Goal: Task Accomplishment & Management: Manage account settings

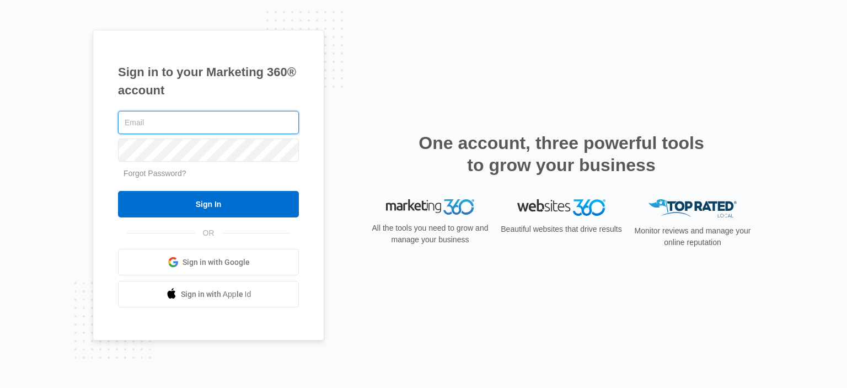
click at [210, 125] on input "text" at bounding box center [208, 122] width 181 height 23
type input "[EMAIL_ADDRESS][DOMAIN_NAME]"
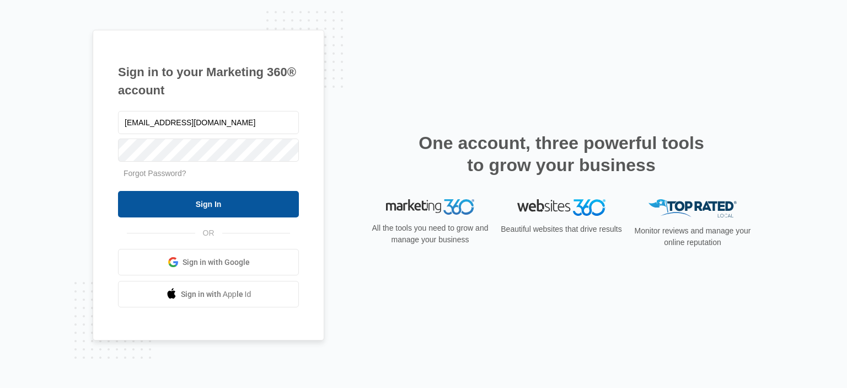
click at [278, 205] on input "Sign In" at bounding box center [208, 204] width 181 height 26
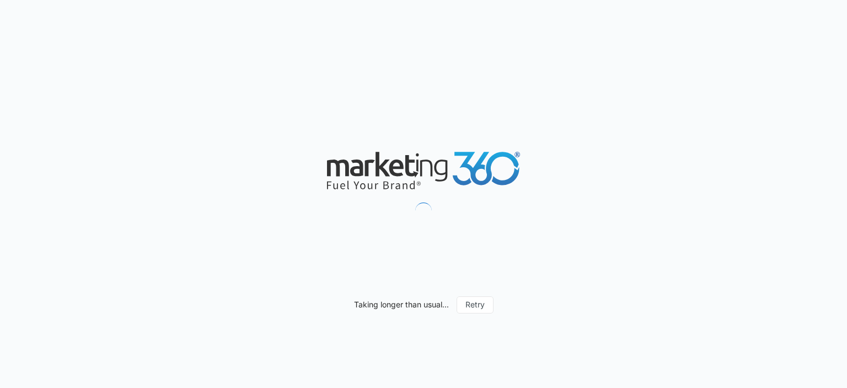
click at [329, 304] on div "Taking longer than usual... Retry" at bounding box center [423, 194] width 847 height 388
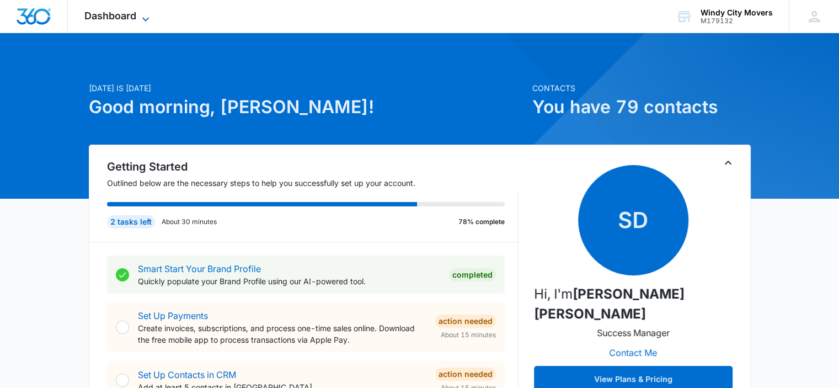
click at [142, 22] on icon at bounding box center [145, 19] width 13 height 13
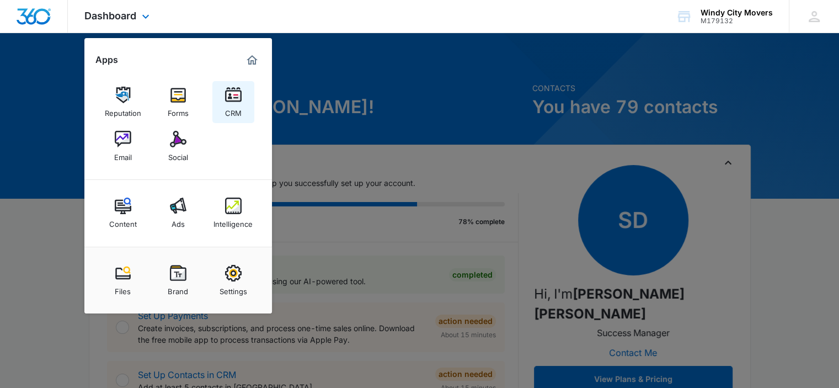
click at [226, 104] on div "CRM" at bounding box center [233, 110] width 17 height 14
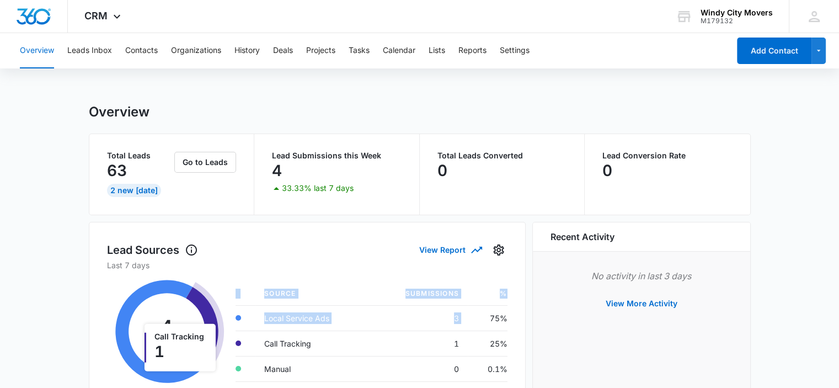
drag, startPoint x: 472, startPoint y: 317, endPoint x: 512, endPoint y: 320, distance: 39.8
click at [512, 320] on div "Lead Sources View Report Last 7 days 4 Submissions Call Tracking 1 Source Submi…" at bounding box center [307, 316] width 437 height 189
click at [71, 53] on button "Leads Inbox" at bounding box center [89, 50] width 45 height 35
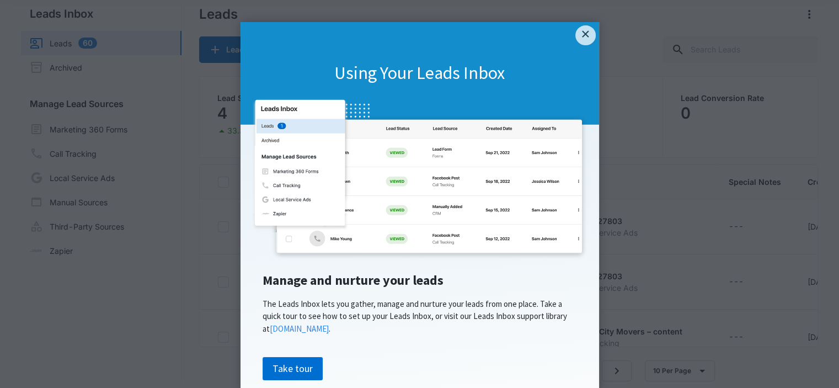
scroll to position [87, 0]
click at [670, 196] on appcues "× Using Your Leads Inbox Manage and nurture your leads The Leads Inbox lets you…" at bounding box center [419, 194] width 839 height 388
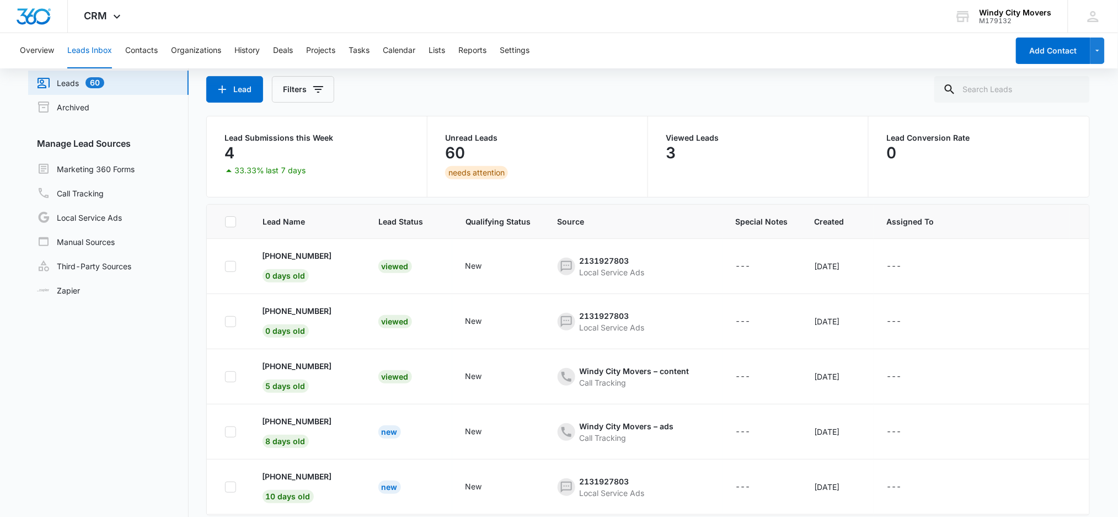
scroll to position [0, 0]
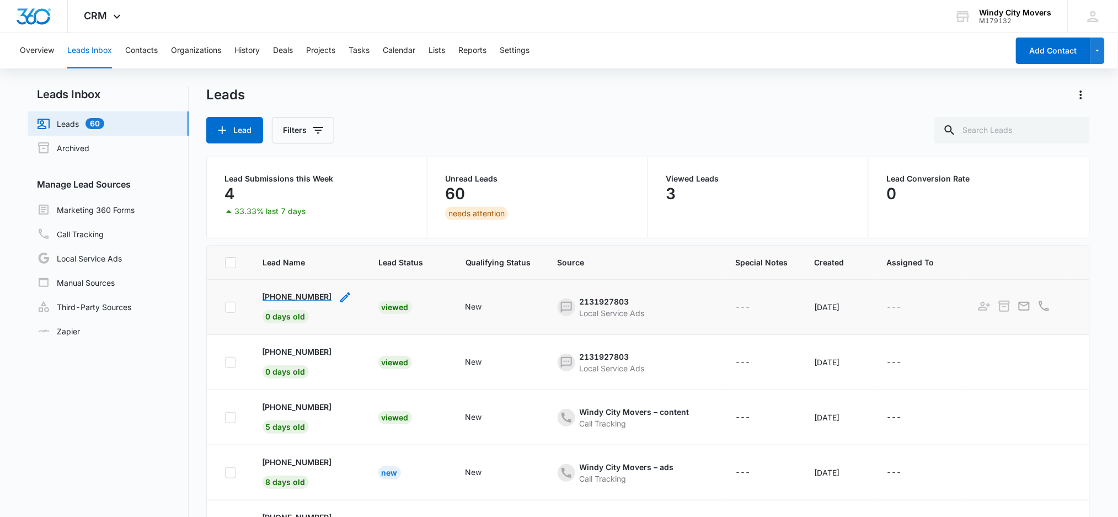
click at [312, 293] on p "+17738203352" at bounding box center [296, 297] width 69 height 12
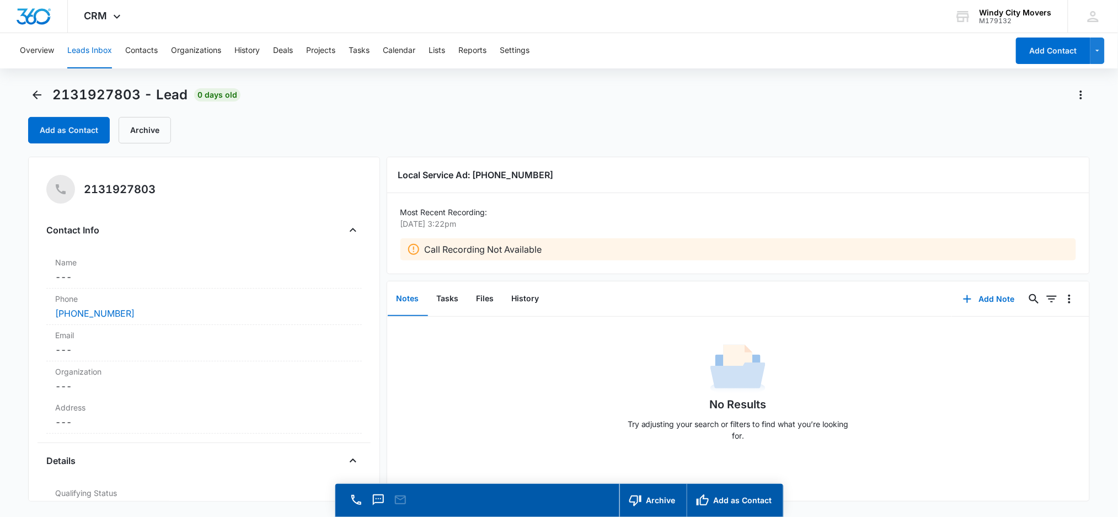
drag, startPoint x: 681, startPoint y: 427, endPoint x: 681, endPoint y: 417, distance: 9.4
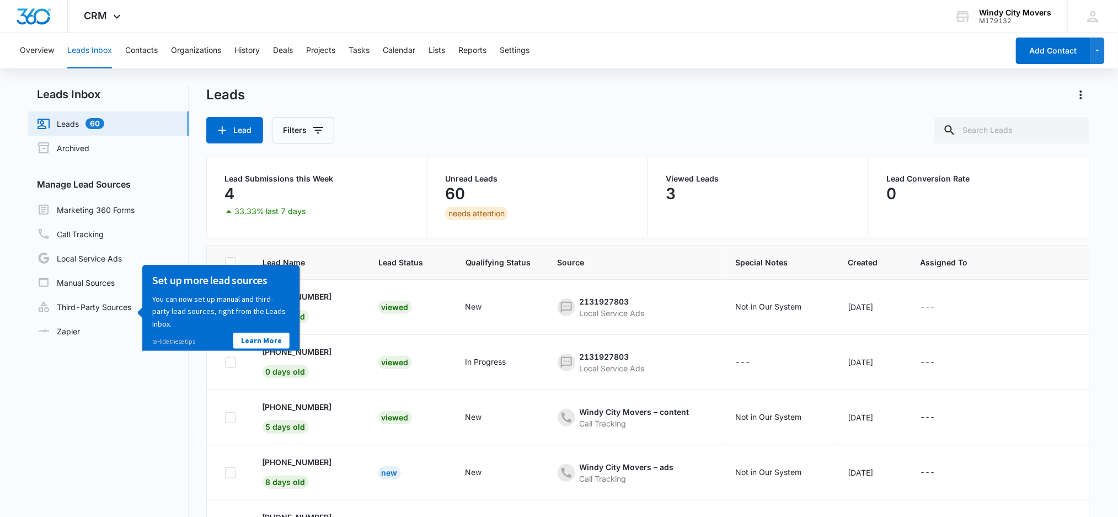
click at [371, 207] on div "33.33% last 7 days" at bounding box center [315, 211] width 187 height 13
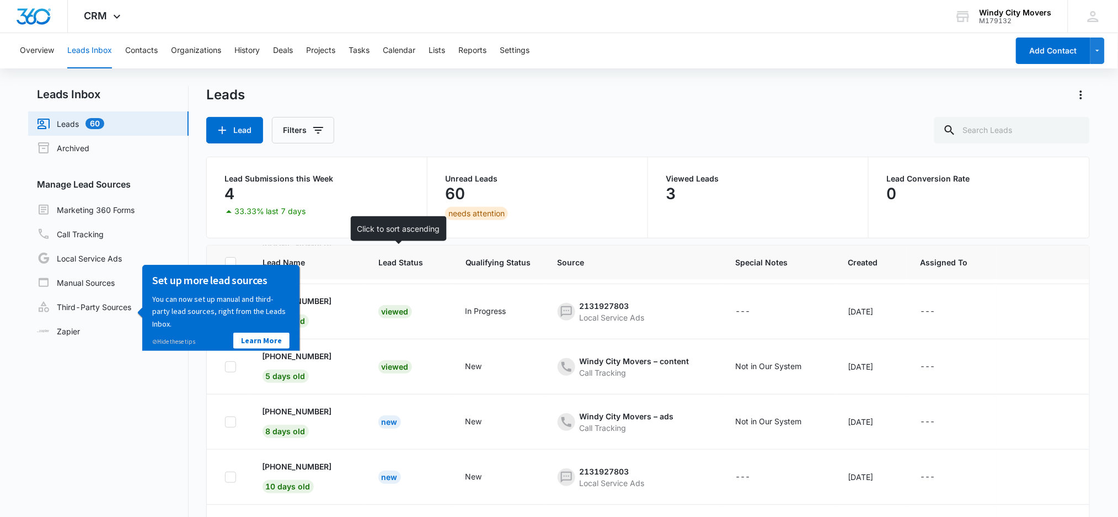
scroll to position [73, 0]
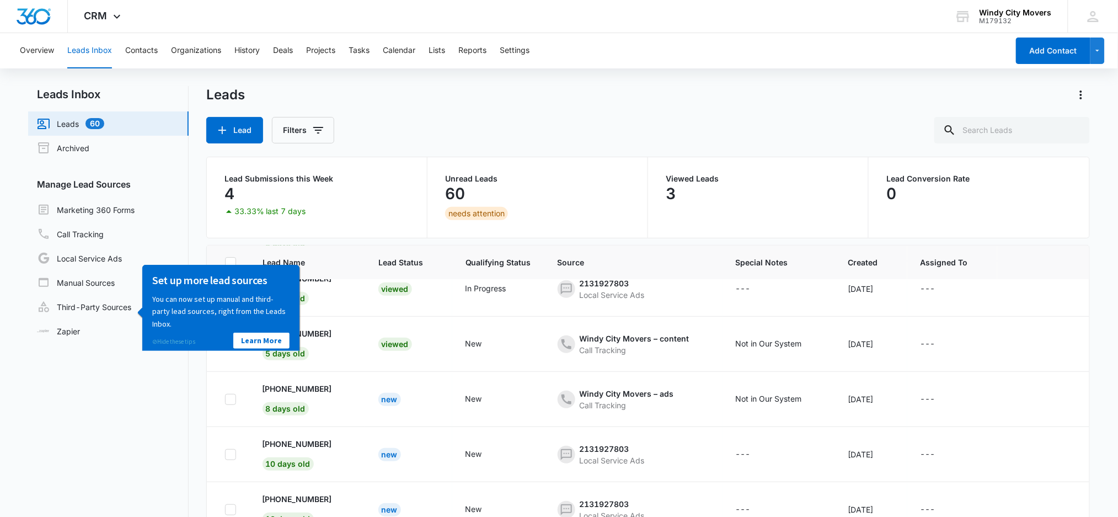
drag, startPoint x: 180, startPoint y: 342, endPoint x: 314, endPoint y: 606, distance: 295.7
click at [180, 342] on link "⊘ Hide these tips" at bounding box center [173, 341] width 43 height 8
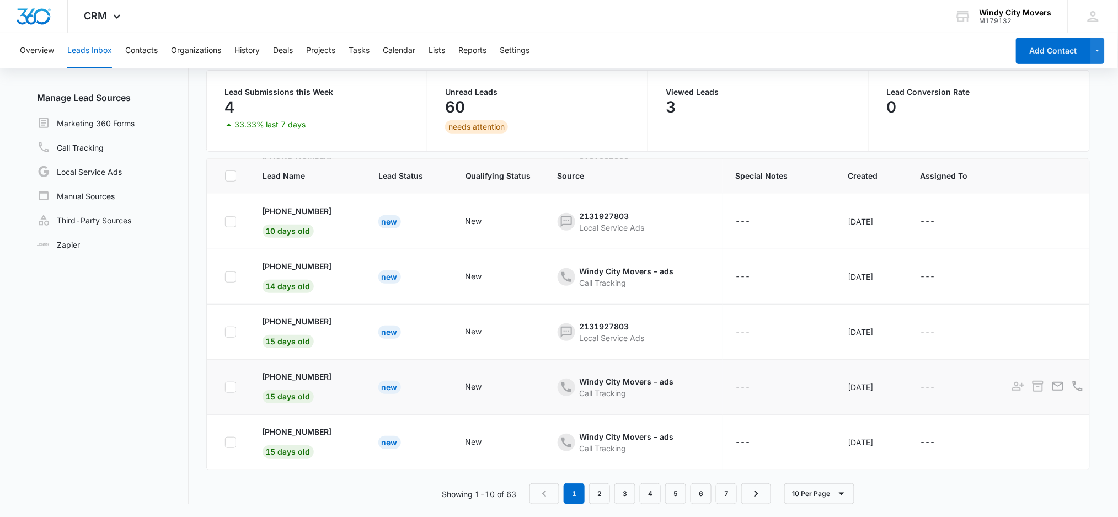
scroll to position [286, 0]
click at [602, 387] on link "2" at bounding box center [599, 493] width 21 height 21
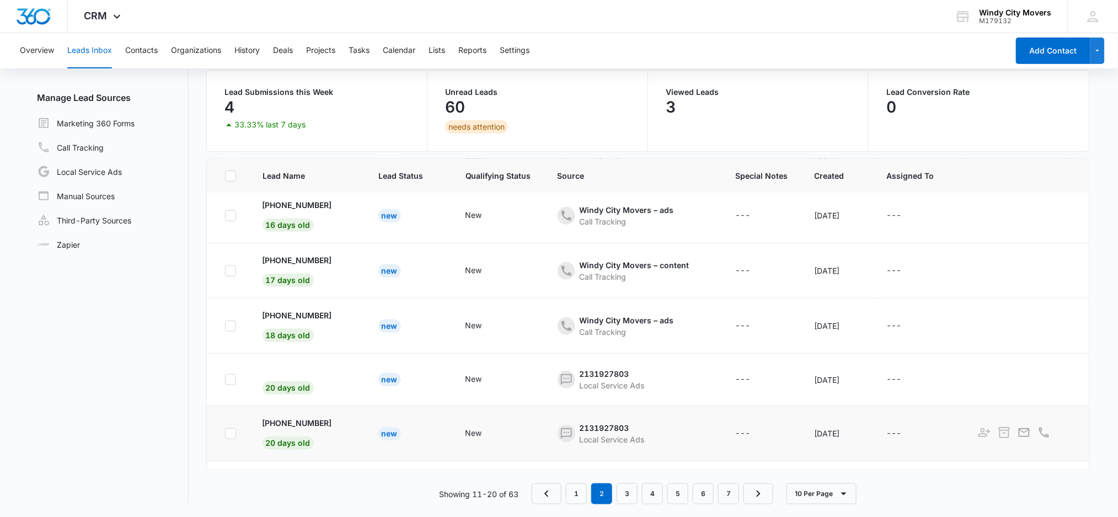
scroll to position [0, 0]
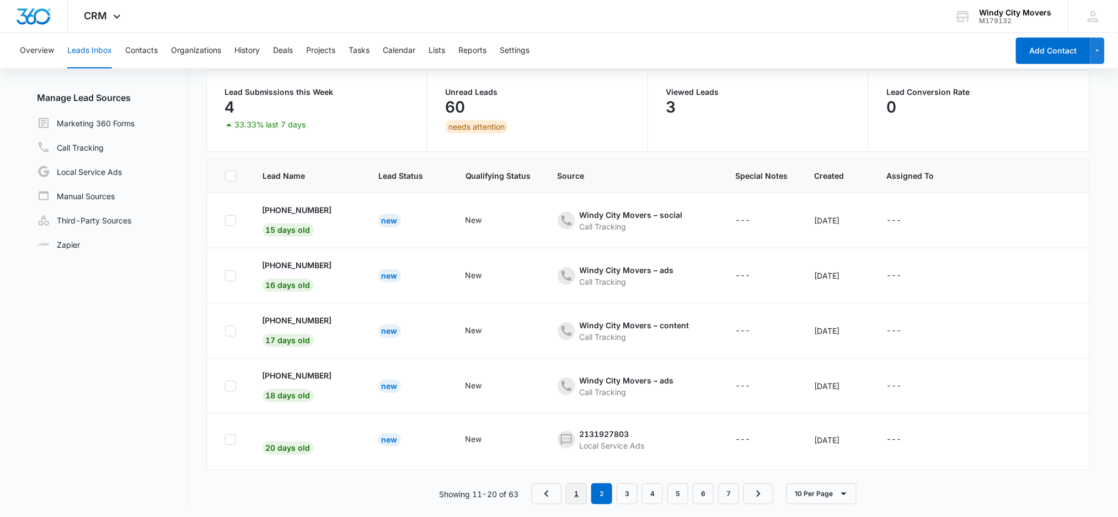
click at [577, 387] on link "1" at bounding box center [576, 493] width 21 height 21
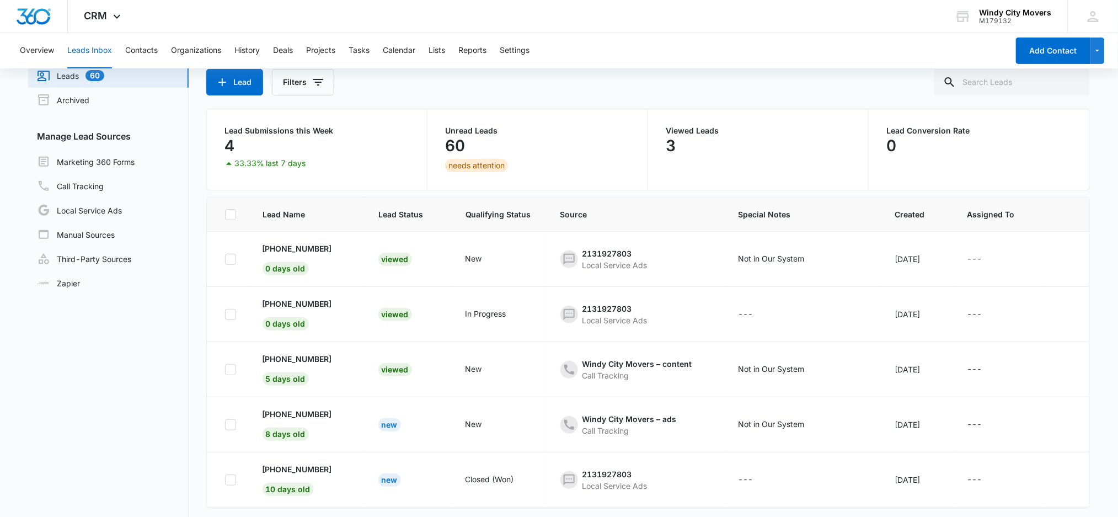
scroll to position [73, 0]
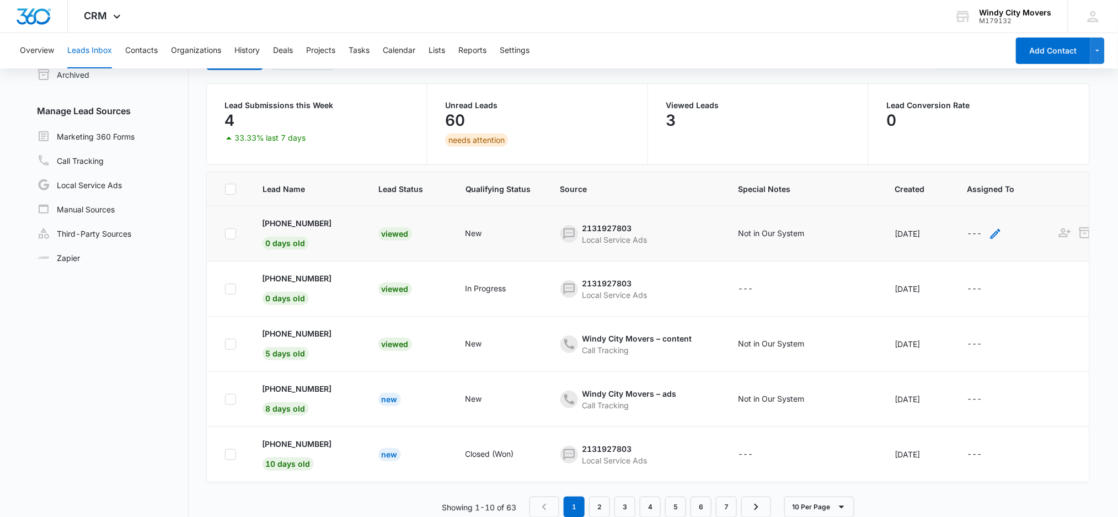
click at [847, 233] on icon "- - Select to Edit Field" at bounding box center [995, 233] width 13 height 13
click at [847, 170] on div "Assigned To" at bounding box center [967, 162] width 69 height 25
click at [847, 165] on div "Assigned To" at bounding box center [967, 162] width 69 height 25
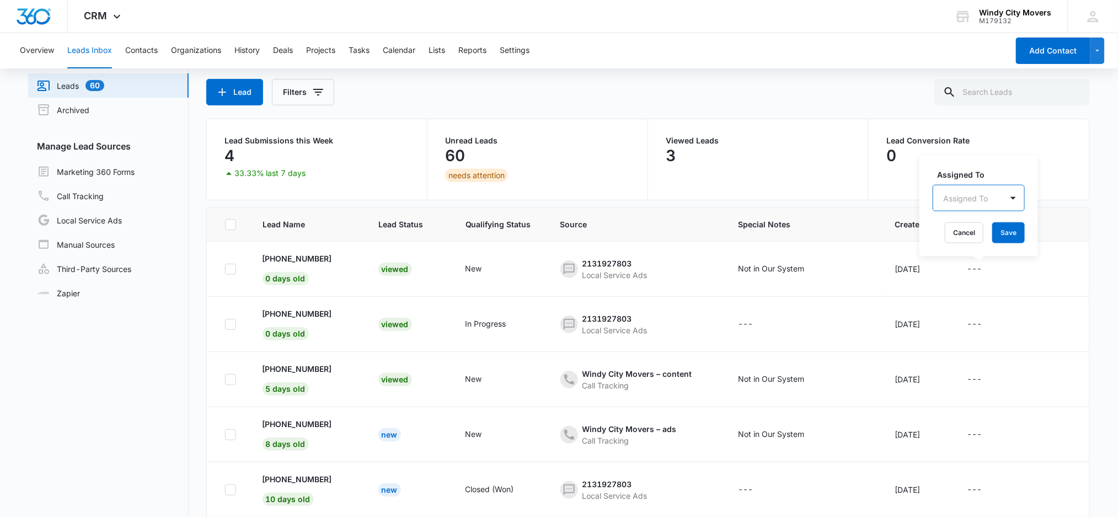
scroll to position [0, 0]
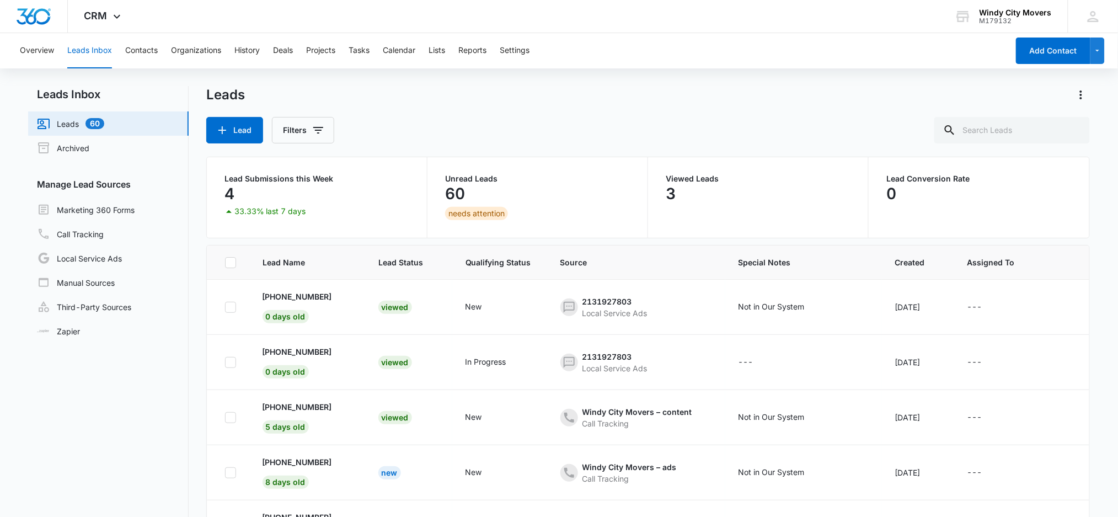
click at [847, 353] on main "Leads Inbox Leads 60 Archived Manage Lead Sources Marketing 360 Forms Call Trac…" at bounding box center [559, 345] width 1118 height 518
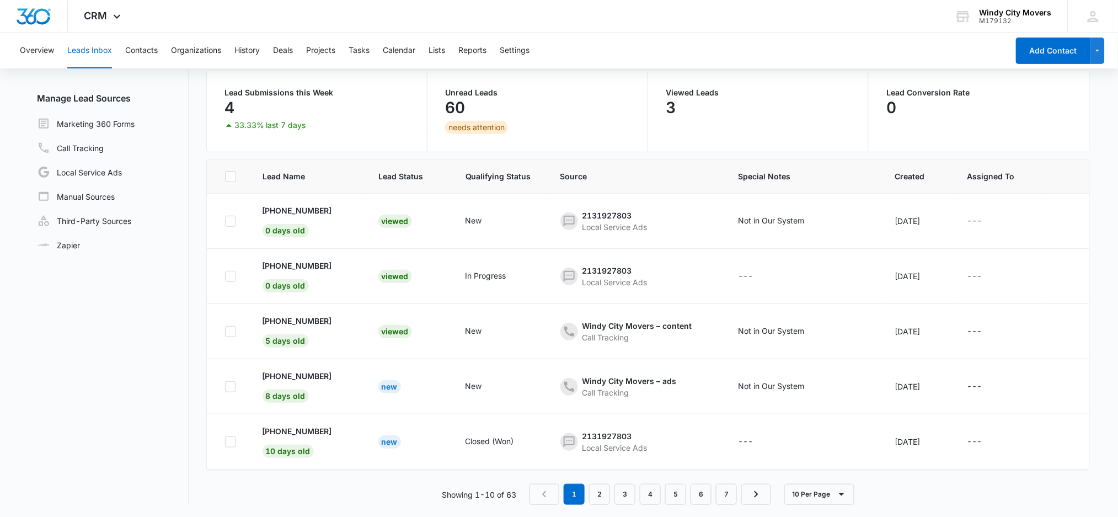
scroll to position [87, 0]
